Goal: Find specific page/section: Find specific page/section

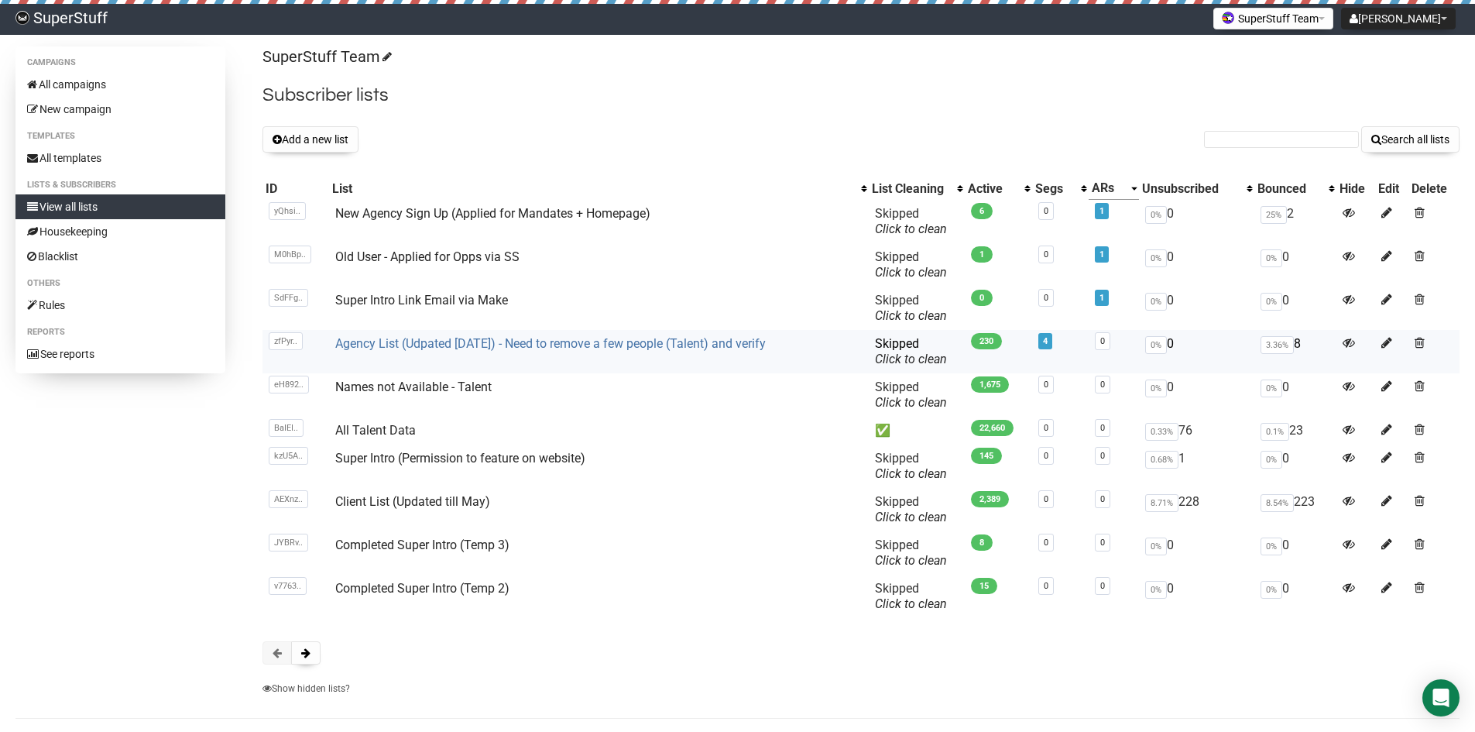
click at [449, 346] on link "Agency List (Udpated [DATE]) - Need to remove a few people (Talent) and verify" at bounding box center [550, 343] width 431 height 15
click at [475, 211] on link "New Agency Sign Up (Applied for Mandates + Homepage)" at bounding box center [492, 213] width 315 height 15
click at [458, 343] on link "Agency List (Udpated [DATE]) - Need to remove a few people (Talent) and verify" at bounding box center [550, 343] width 431 height 15
click at [442, 346] on link "Agency List (Udpated [DATE]) - Need to remove a few people (Talent) and verify" at bounding box center [550, 343] width 431 height 15
click at [456, 212] on link "New Agency Sign Up (Applied for Mandates + Homepage)" at bounding box center [492, 213] width 315 height 15
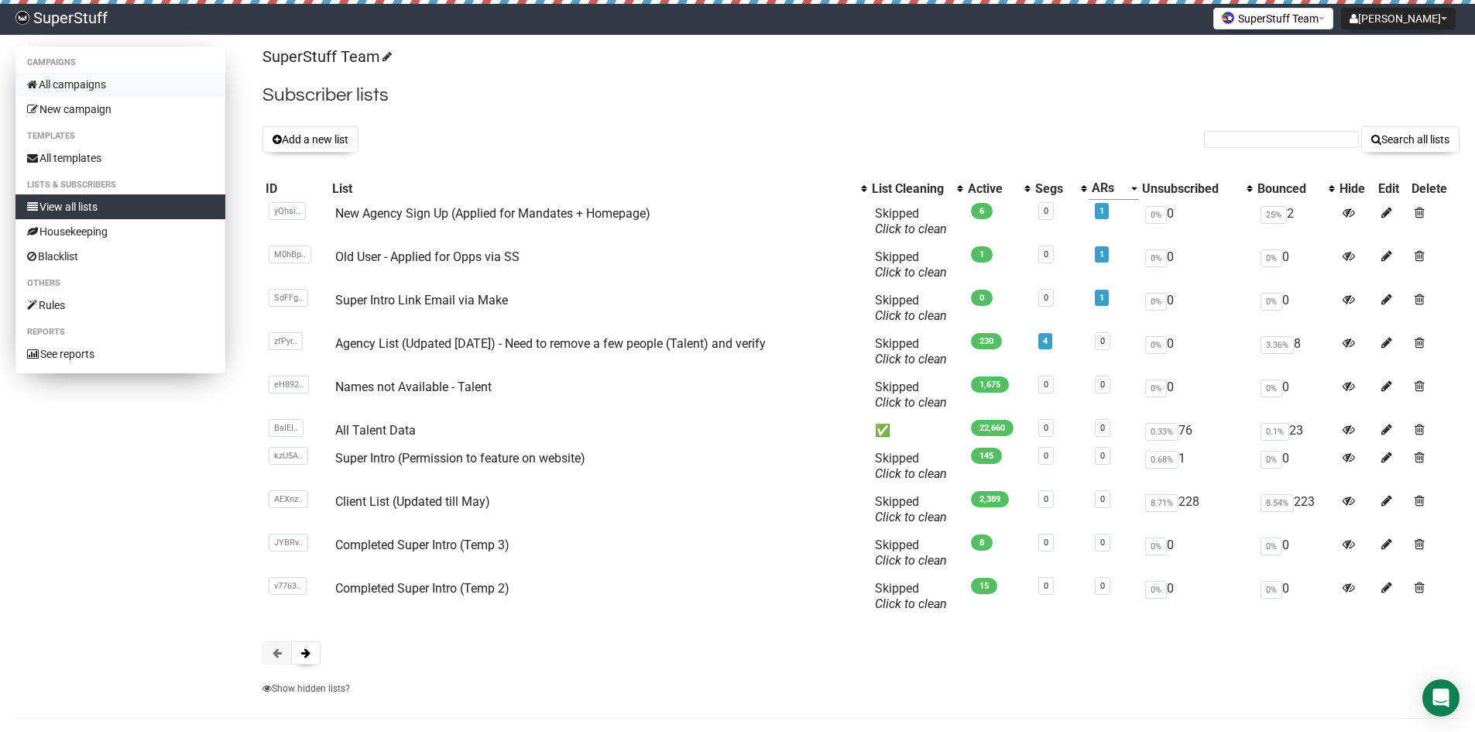
click at [108, 87] on link "All campaigns" at bounding box center [120, 84] width 210 height 25
